Goal: Information Seeking & Learning: Learn about a topic

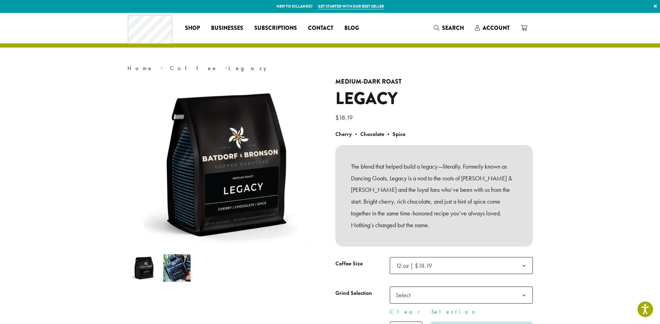
click at [425, 175] on p "The blend that helped build a legacy—literally. Formerly known as Dancing Goats…" at bounding box center [434, 195] width 166 height 70
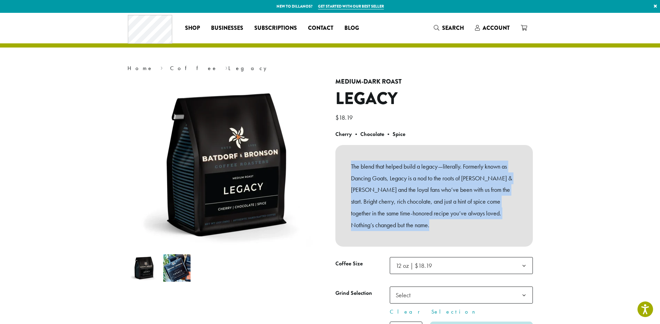
drag, startPoint x: 425, startPoint y: 175, endPoint x: 497, endPoint y: 173, distance: 72.1
click at [426, 175] on p "The blend that helped build a legacy—literally. Formerly known as Dancing Goats…" at bounding box center [434, 195] width 166 height 70
click at [612, 214] on section "**********" at bounding box center [330, 186] width 660 height 346
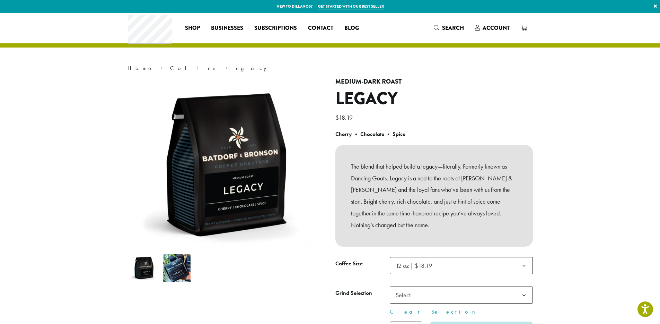
click at [457, 213] on p "The blend that helped build a legacy—literally. Formerly known as Dancing Goats…" at bounding box center [434, 195] width 166 height 70
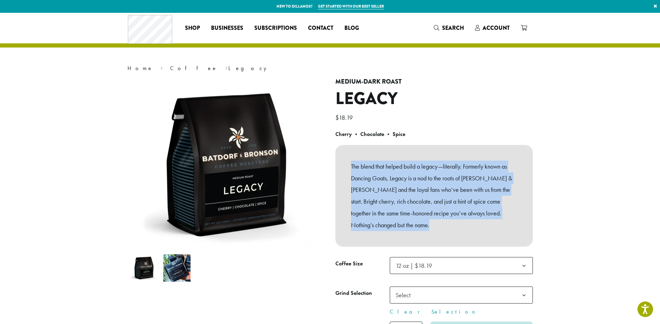
click at [457, 213] on p "The blend that helped build a legacy—literally. Formerly known as Dancing Goats…" at bounding box center [434, 195] width 166 height 70
click at [170, 70] on link "Coffee" at bounding box center [193, 67] width 47 height 7
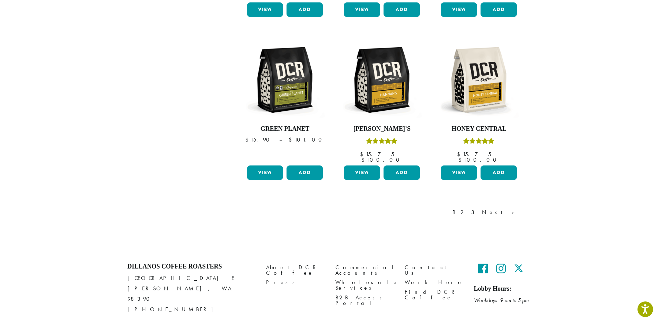
scroll to position [564, 0]
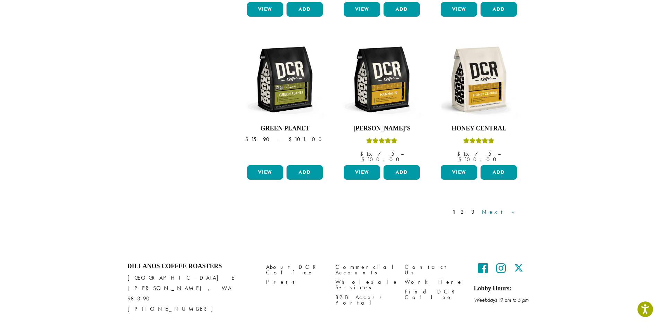
click at [515, 208] on link "Next »" at bounding box center [501, 212] width 40 height 8
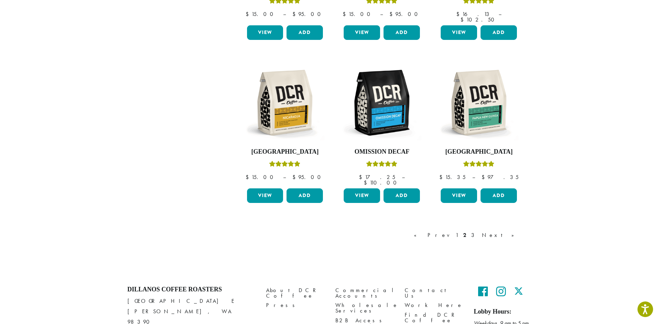
scroll to position [551, 0]
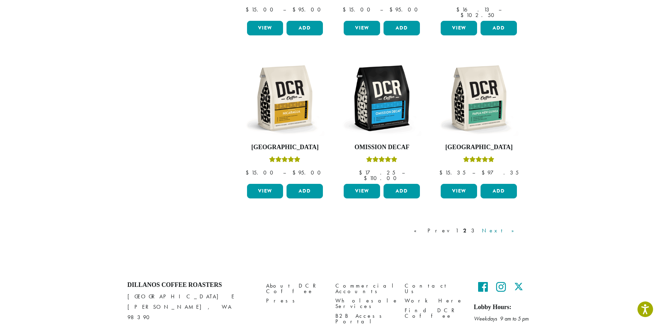
click at [516, 226] on link "Next »" at bounding box center [501, 230] width 40 height 8
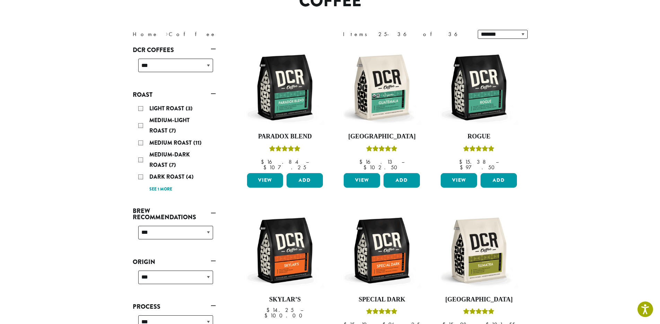
scroll to position [43, 0]
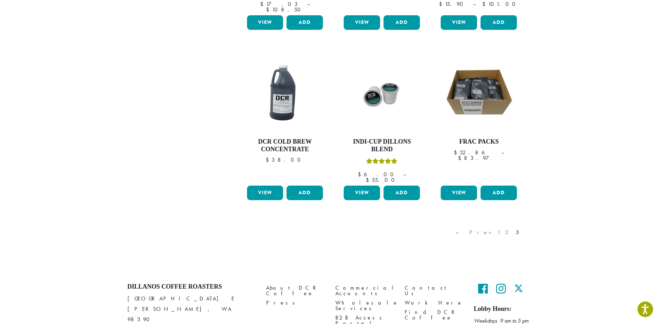
scroll to position [564, 0]
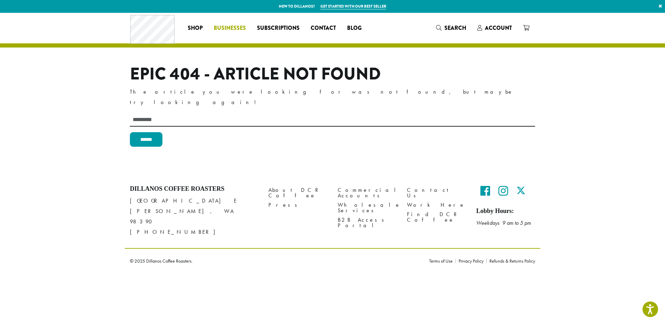
click at [217, 29] on span "Businesses" at bounding box center [230, 28] width 32 height 9
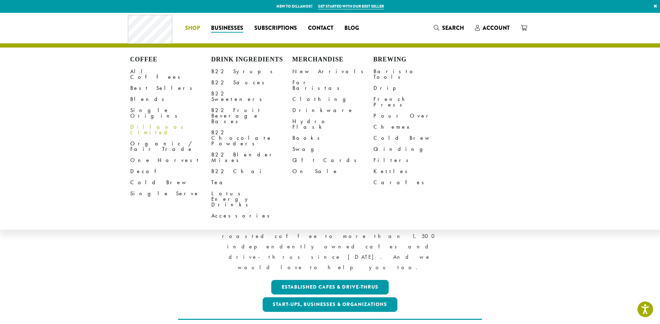
click at [192, 29] on span "Shop" at bounding box center [192, 28] width 15 height 9
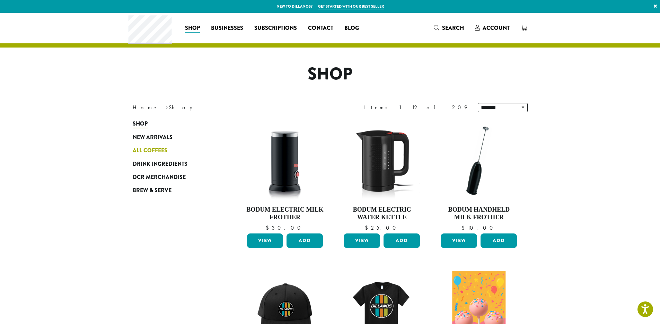
click at [156, 146] on span "All Coffees" at bounding box center [150, 150] width 35 height 9
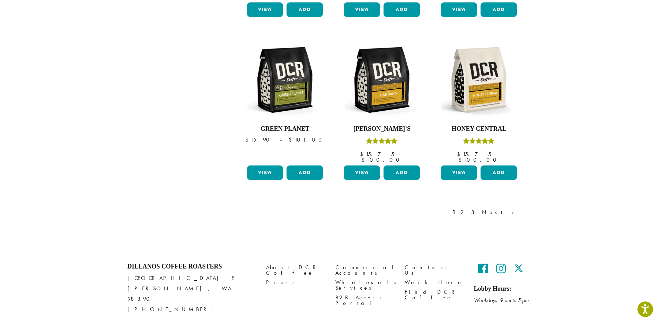
scroll to position [564, 0]
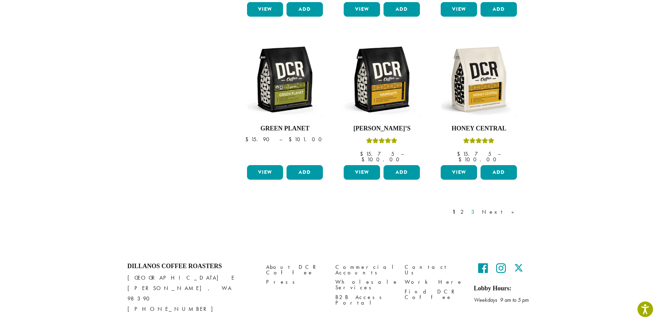
click at [479, 208] on link "3" at bounding box center [474, 212] width 9 height 8
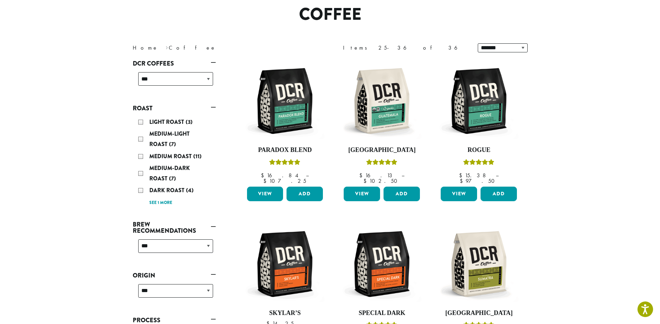
scroll to position [43, 0]
